Goal: Information Seeking & Learning: Learn about a topic

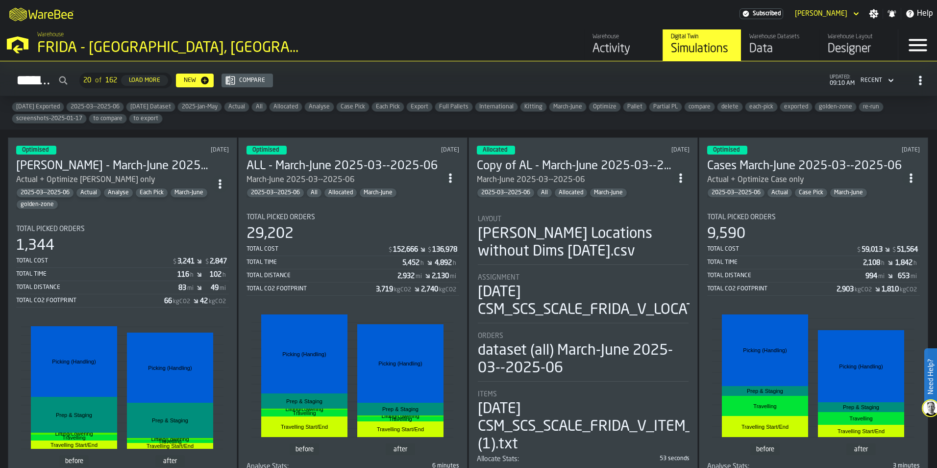
click at [764, 47] on div "Data" at bounding box center [781, 49] width 62 height 16
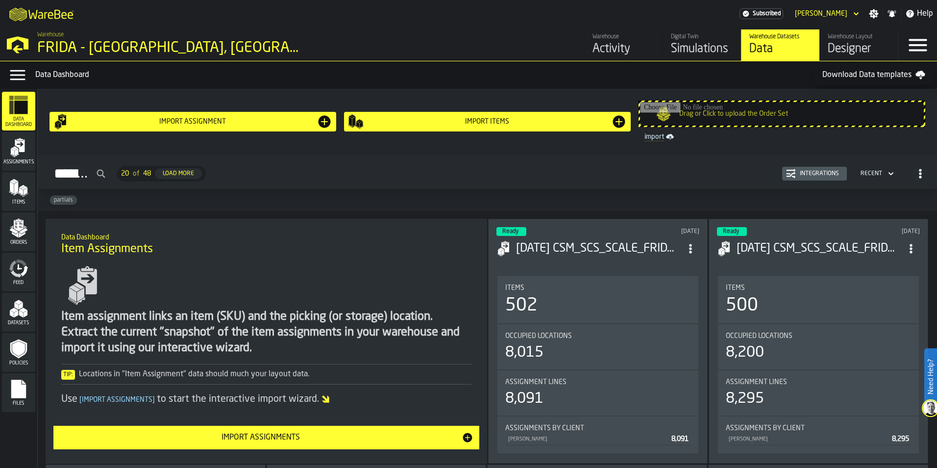
click at [625, 49] on div "Activity" at bounding box center [624, 49] width 62 height 16
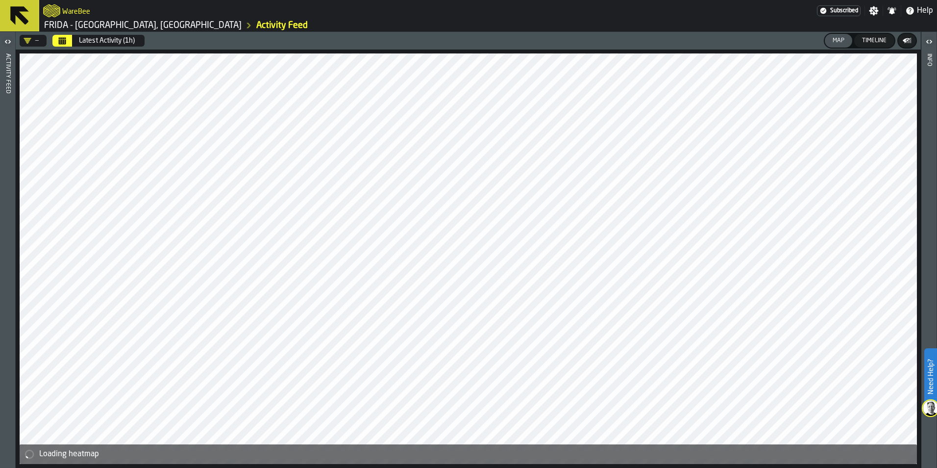
click at [256, 26] on link "Activity Feed" at bounding box center [281, 25] width 51 height 11
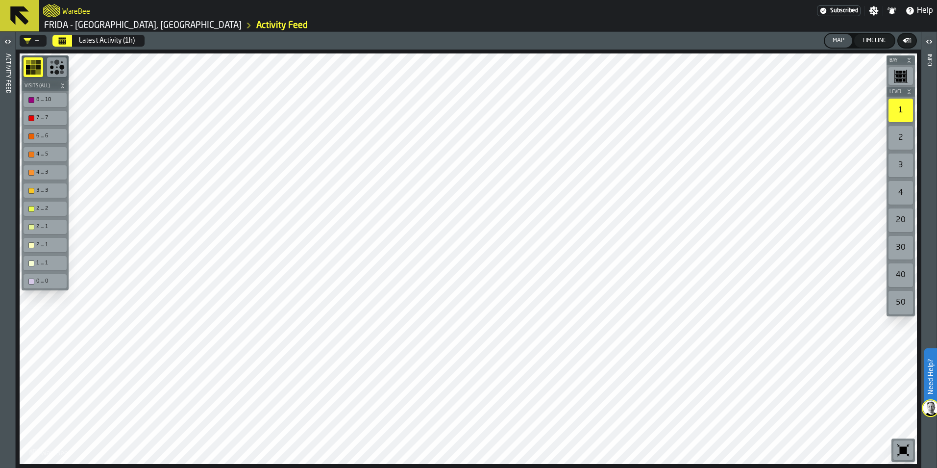
click at [8, 45] on icon "button-toggle-Open" at bounding box center [8, 42] width 12 height 12
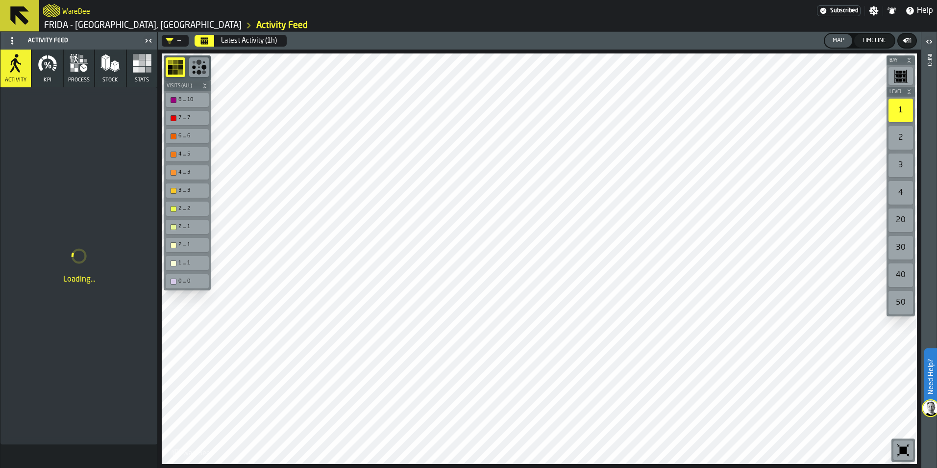
click at [10, 42] on icon at bounding box center [12, 41] width 8 height 8
click at [148, 42] on icon "button-toggle-Close me" at bounding box center [149, 41] width 12 height 12
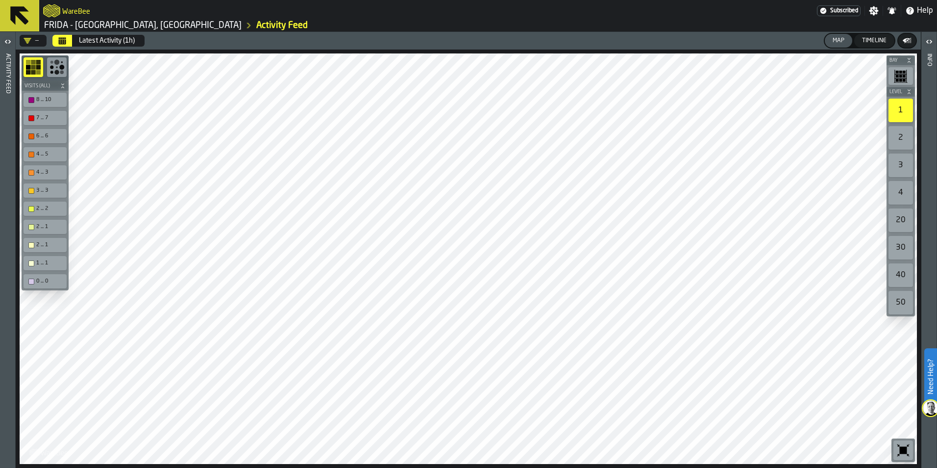
click at [6, 38] on icon "button-toggle-Open" at bounding box center [8, 42] width 12 height 12
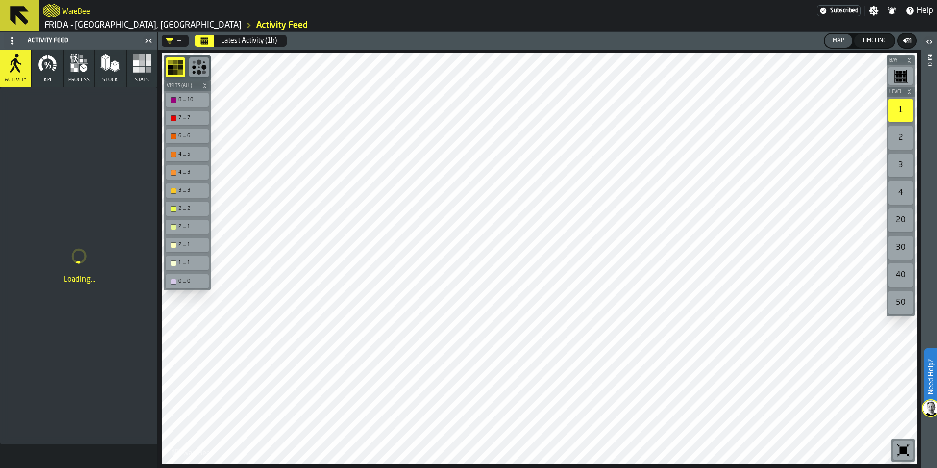
click at [206, 40] on icon "Calendar" at bounding box center [204, 41] width 7 height 5
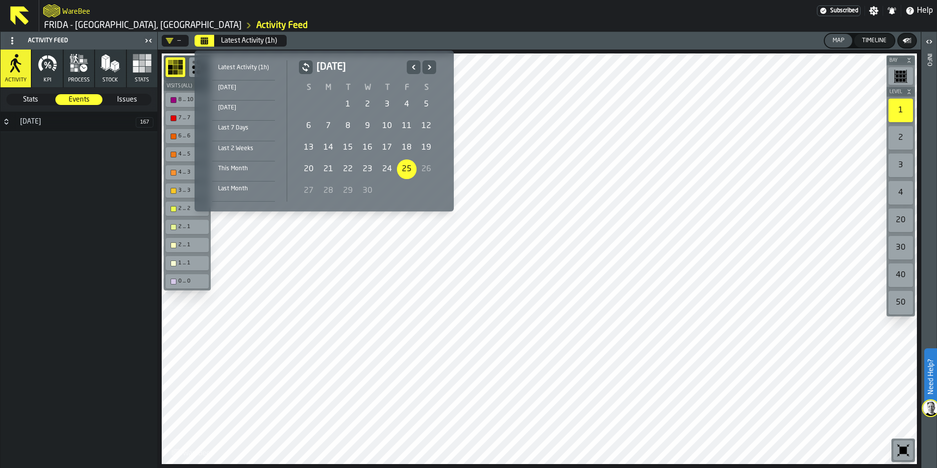
click at [248, 183] on div "Last Month" at bounding box center [243, 188] width 63 height 11
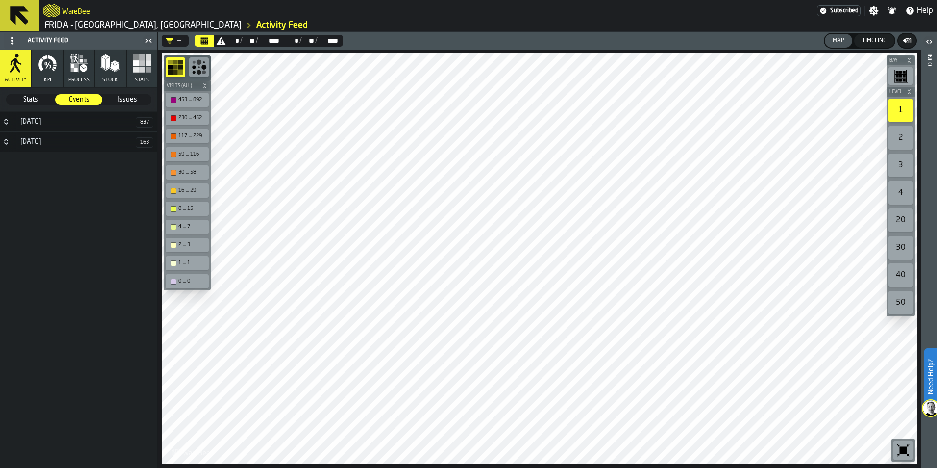
click at [931, 42] on icon "button-toggle-Open" at bounding box center [931, 41] width 2 height 3
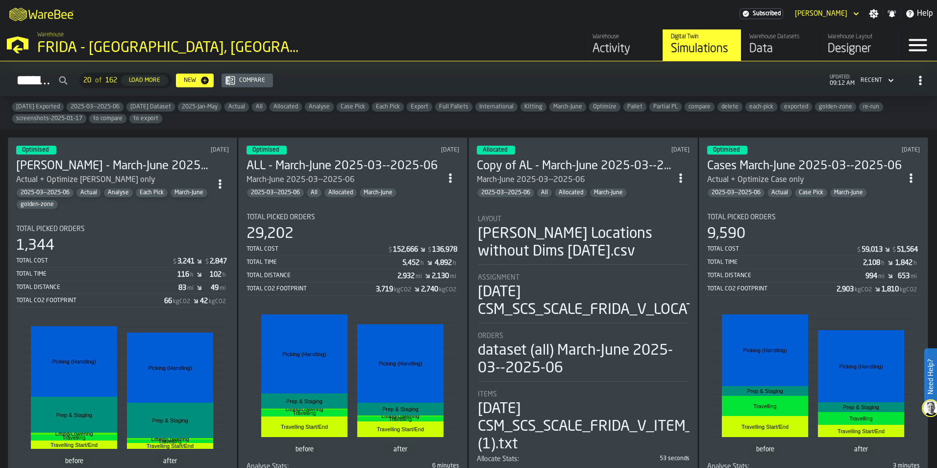
click at [888, 82] on icon "button-Simulations" at bounding box center [891, 81] width 10 height 12
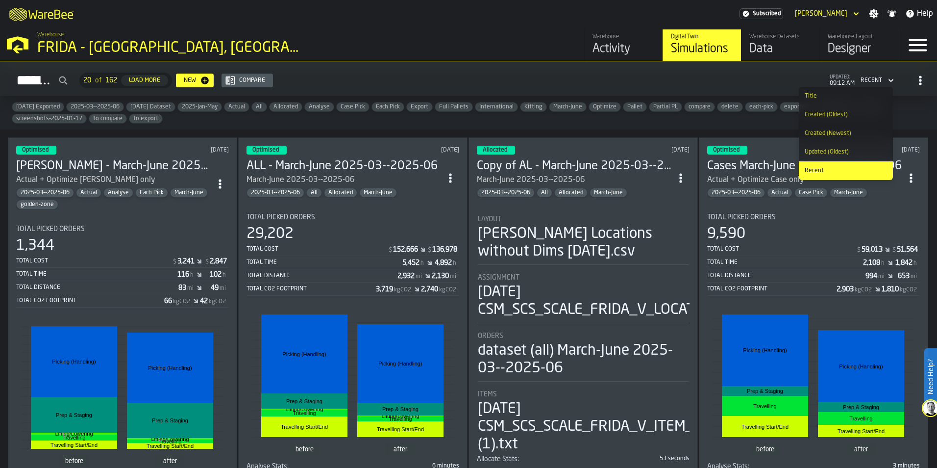
click at [619, 80] on div "Simulations 20 of 162 Load More New Compare updated: 09:12 AM Recent" at bounding box center [469, 80] width 922 height 23
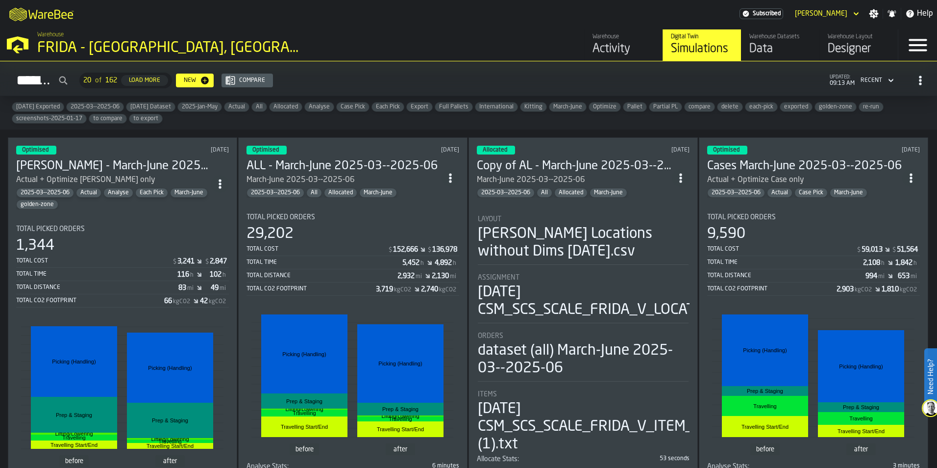
click at [18, 50] on polygon "button-toggle-Open —> Warehouse Menu" at bounding box center [18, 49] width 10 height 8
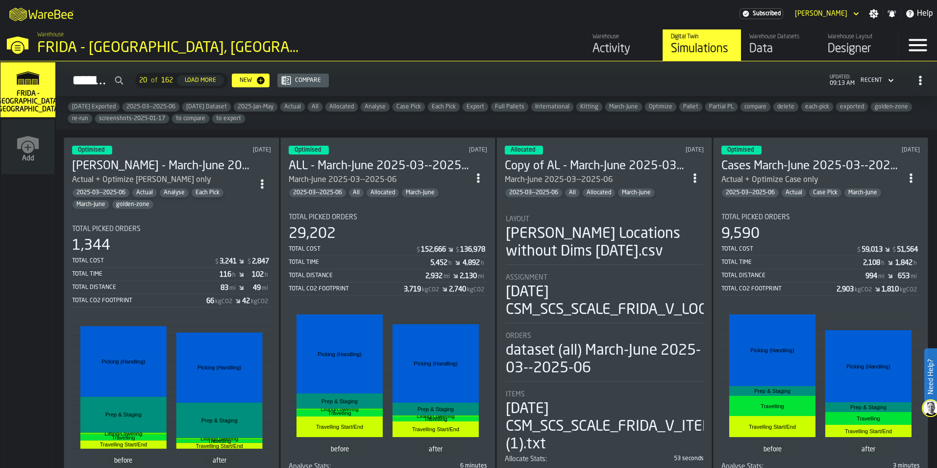
click at [921, 48] on icon "button-toggle-Menu" at bounding box center [918, 45] width 24 height 24
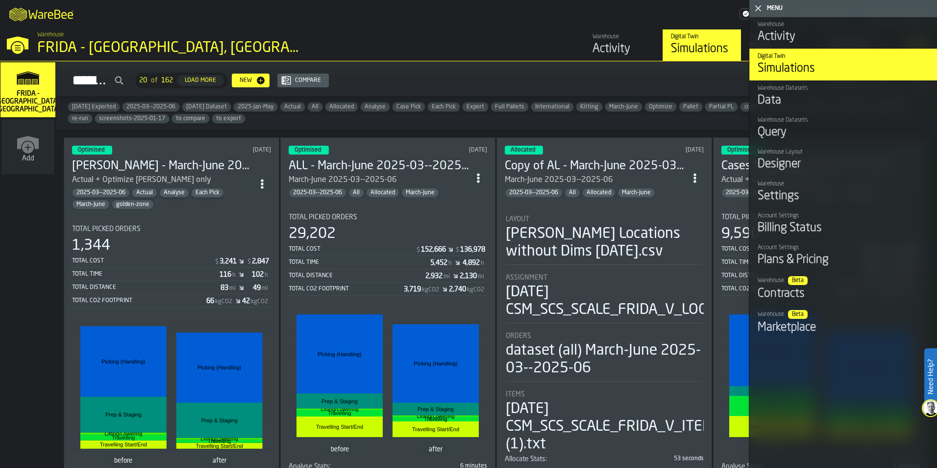
click at [856, 99] on div "Data" at bounding box center [844, 101] width 172 height 16
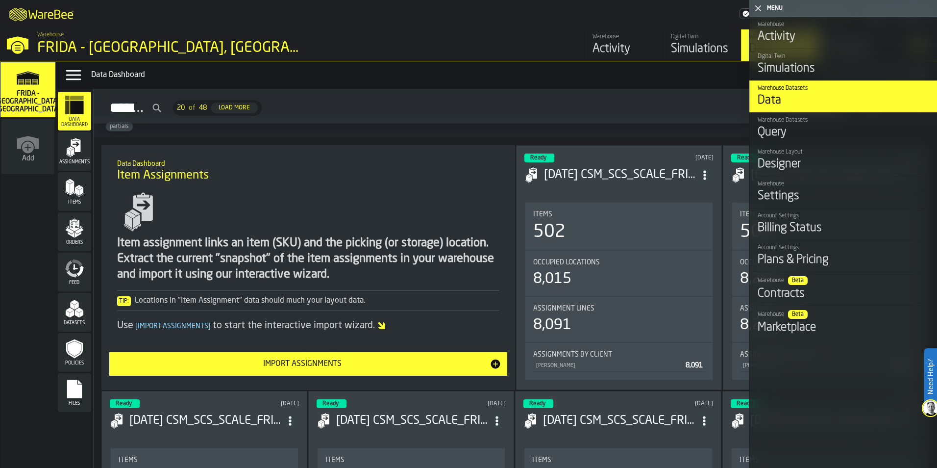
scroll to position [49, 0]
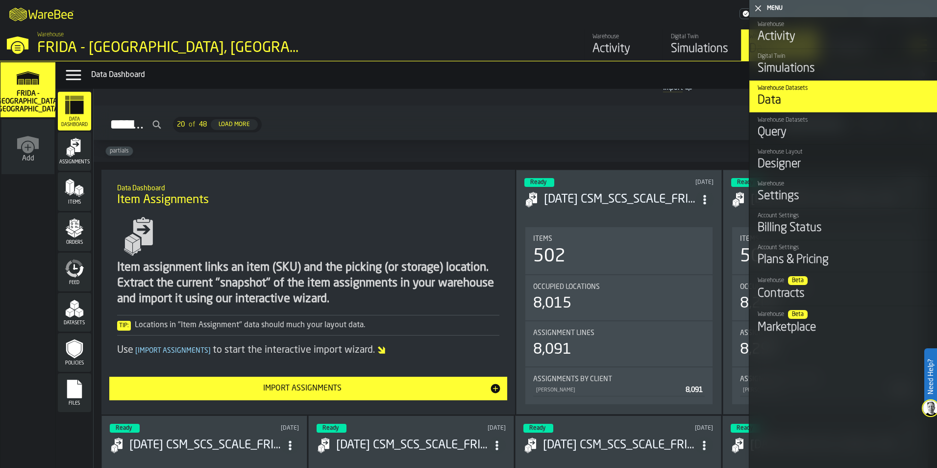
click at [760, 5] on icon "button-toggle-Close me" at bounding box center [759, 8] width 12 height 12
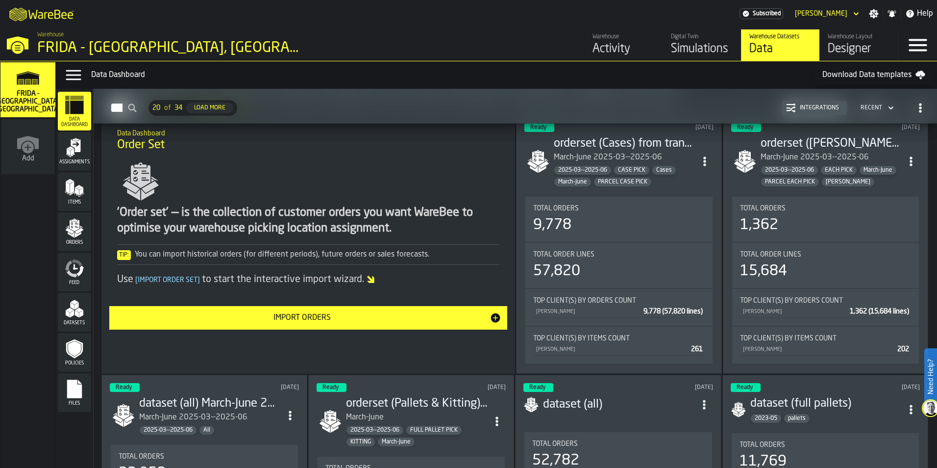
scroll to position [2941, 0]
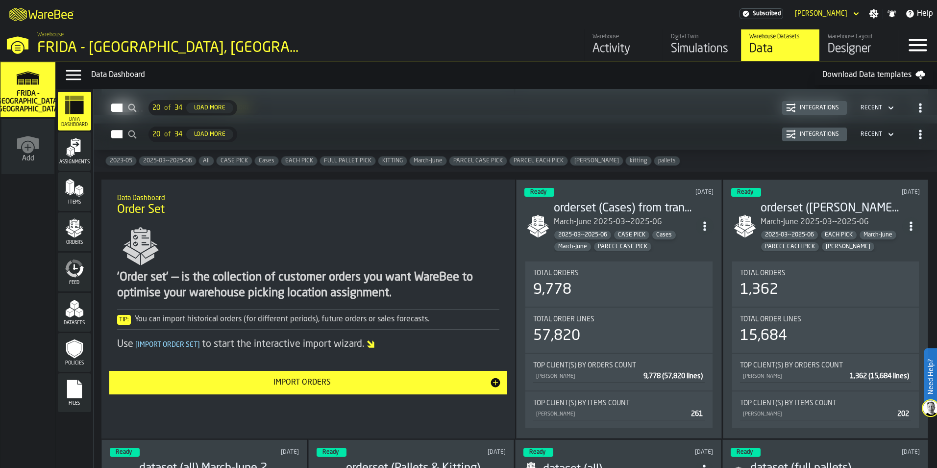
click at [820, 287] on div "1,362" at bounding box center [825, 290] width 171 height 18
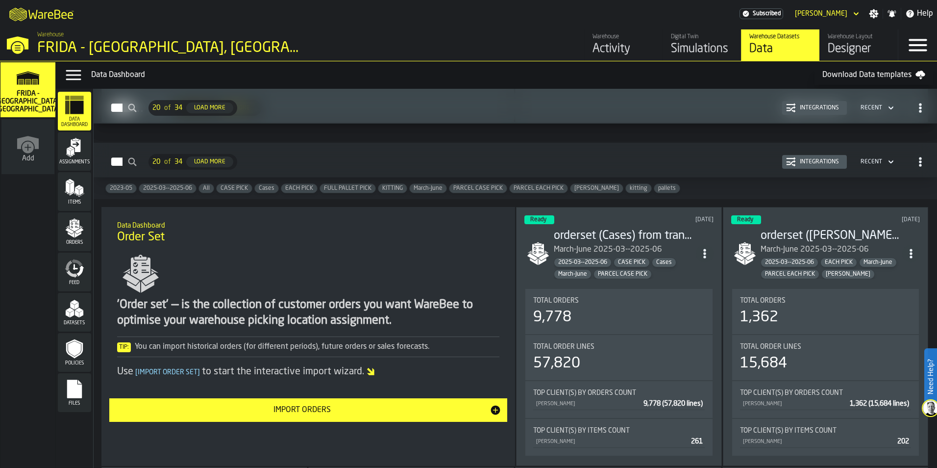
scroll to position [2941, 0]
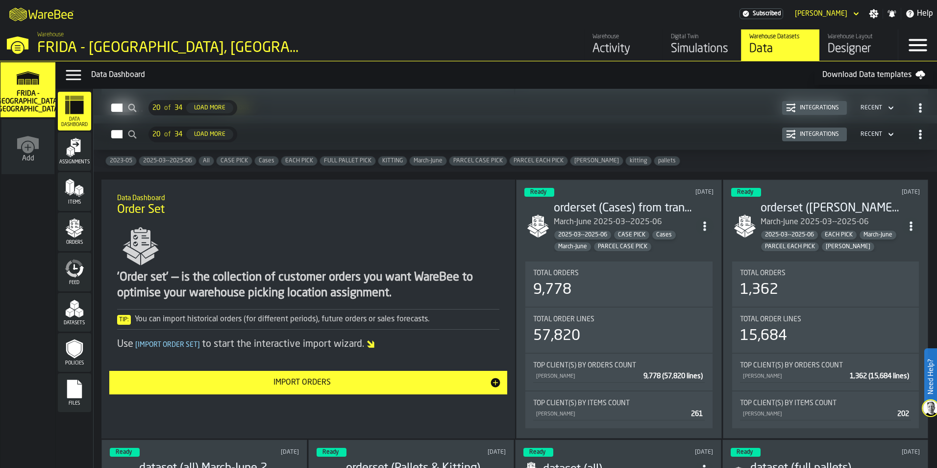
click at [666, 245] on div "2025-03--2025-06 CASE PICK Cases March-June PARCEL CASE PICK" at bounding box center [625, 241] width 142 height 22
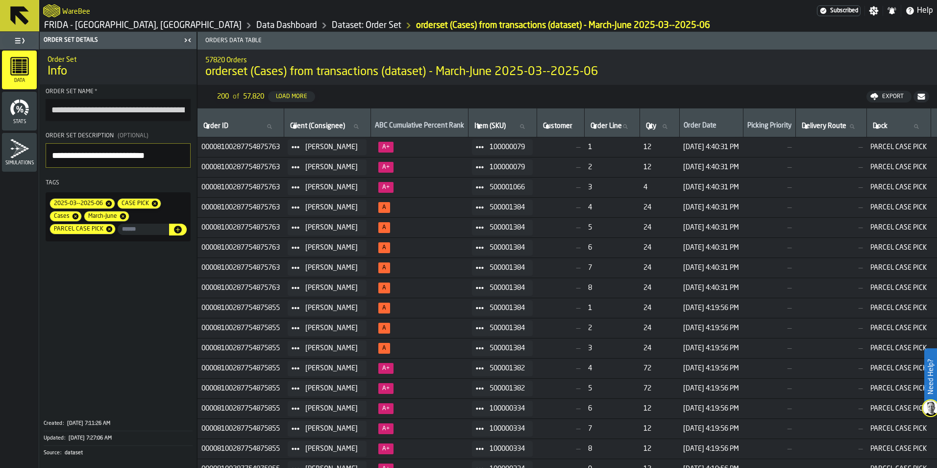
click at [20, 21] on icon at bounding box center [20, 16] width 24 height 24
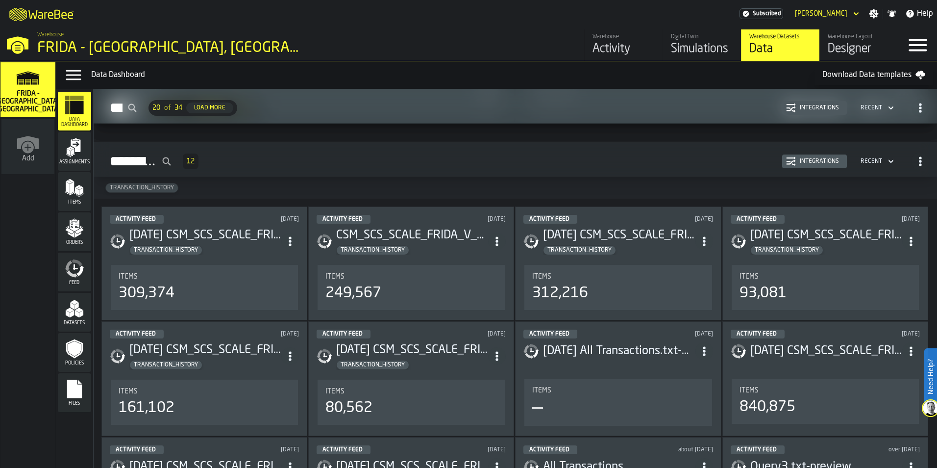
scroll to position [4450, 0]
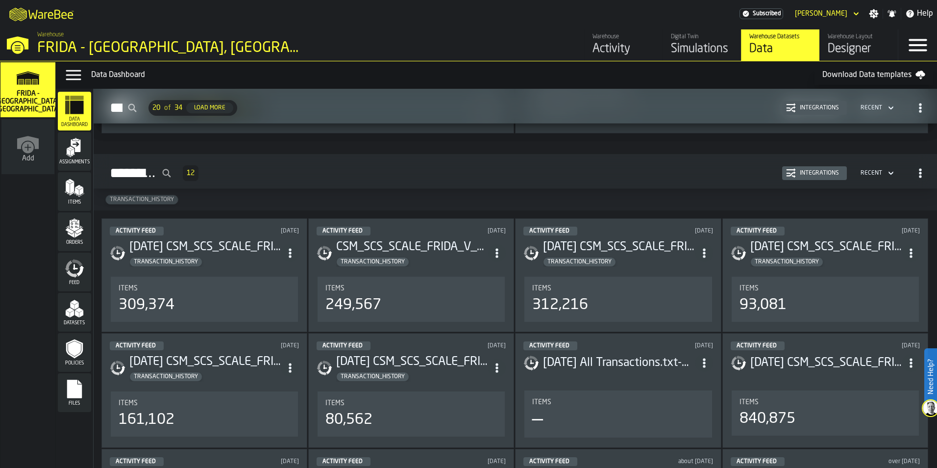
click at [224, 254] on h3 "[DATE] CSM_SCS_SCALE_FRIDA_V_TRANSACTION_HISTORY.txt" at bounding box center [205, 247] width 152 height 16
